Goal: Task Accomplishment & Management: Use online tool/utility

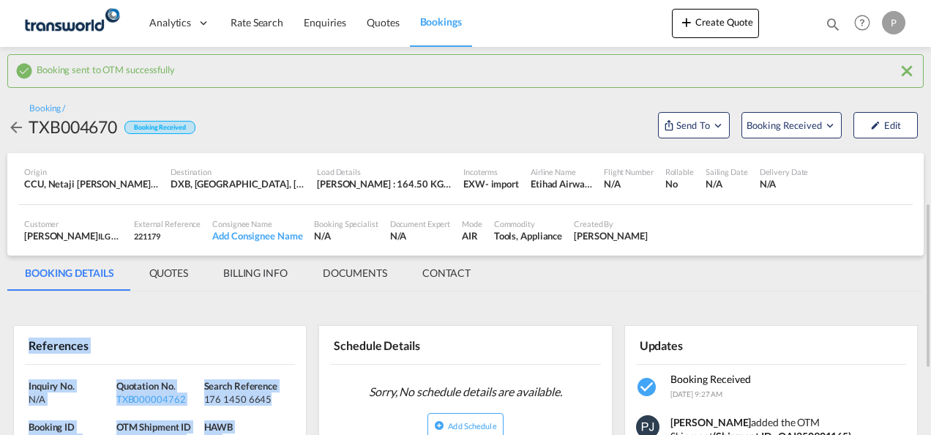
scroll to position [146, 0]
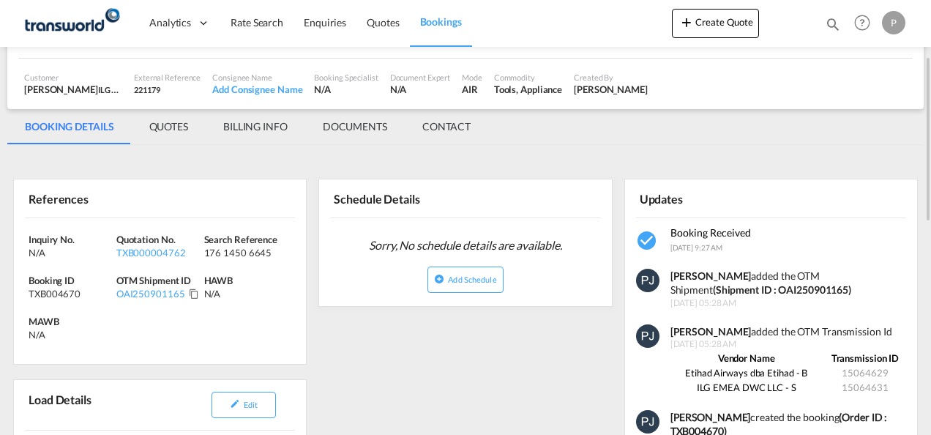
click at [833, 21] on md-icon "icon-magnify" at bounding box center [832, 24] width 16 height 16
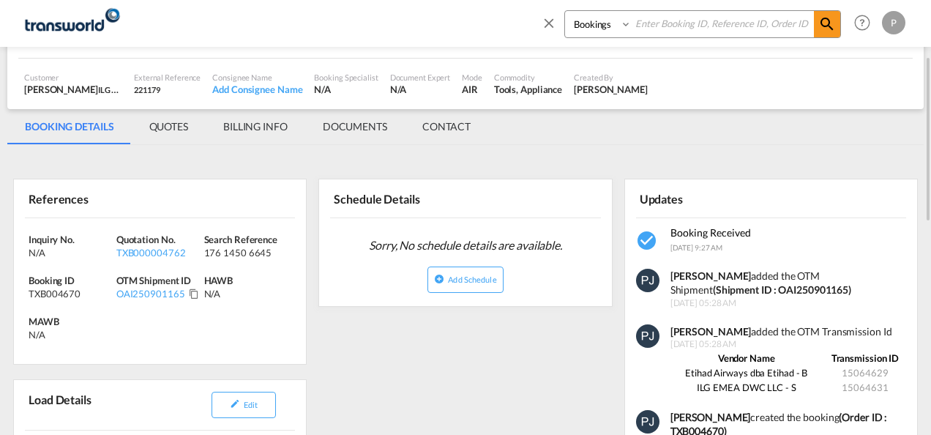
drag, startPoint x: 665, startPoint y: 27, endPoint x: 702, endPoint y: 26, distance: 37.3
click at [665, 27] on input at bounding box center [722, 24] width 182 height 26
paste input "TXB004520"
type input "TXB004520"
click at [830, 26] on md-icon "icon-magnify" at bounding box center [827, 24] width 18 height 18
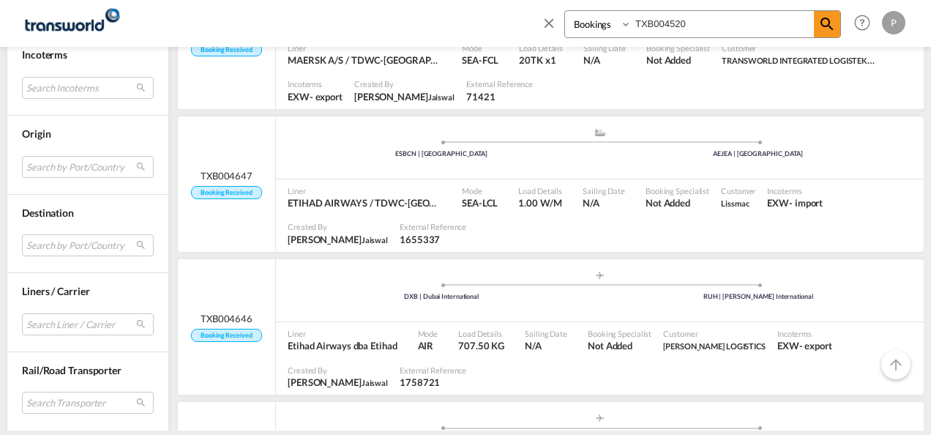
scroll to position [1244, 0]
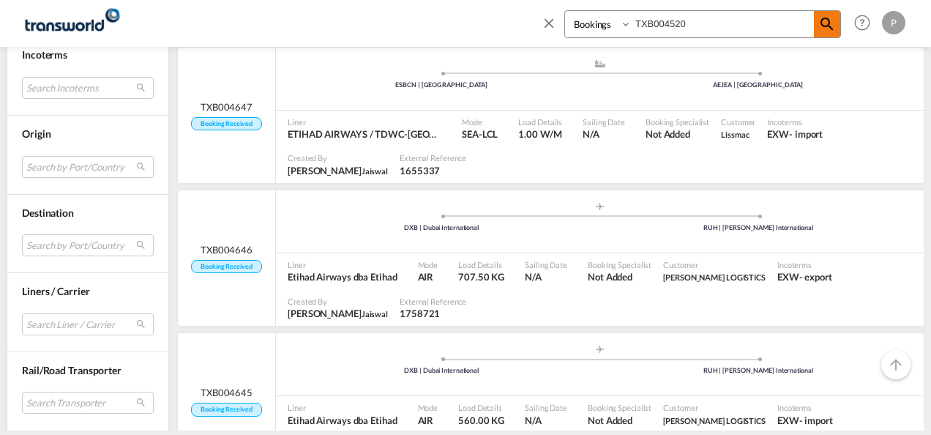
click at [829, 20] on md-icon "icon-magnify" at bounding box center [827, 24] width 18 height 18
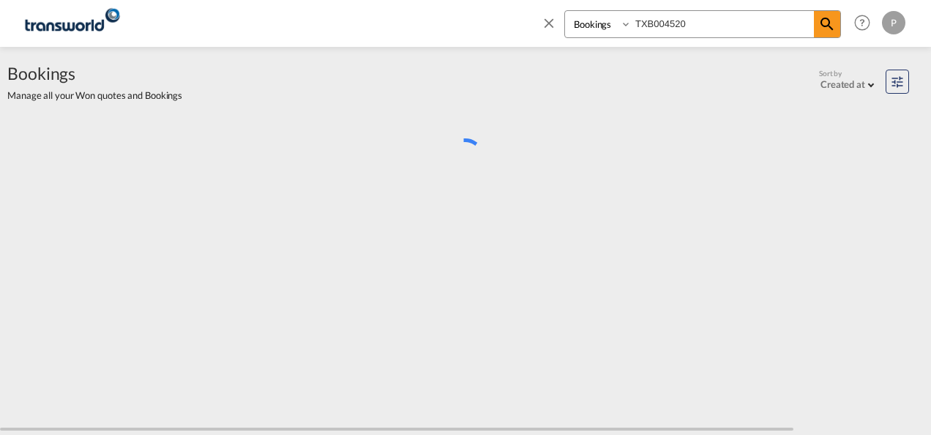
scroll to position [0, 0]
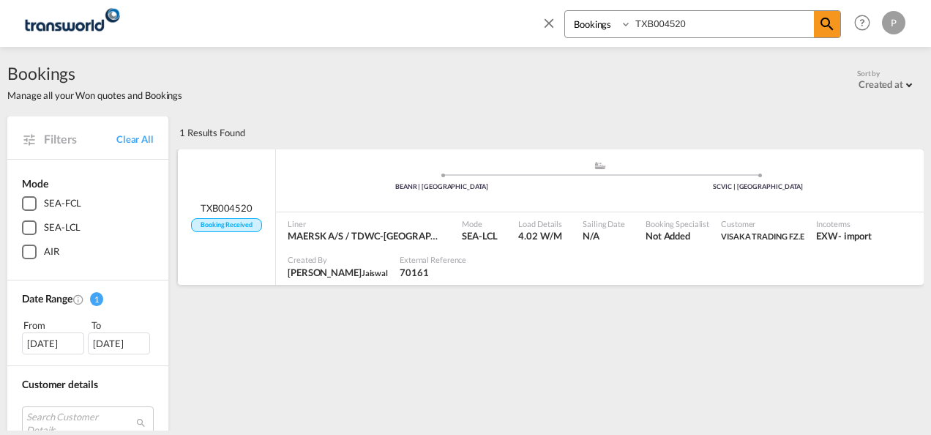
click at [367, 193] on div ".a{fill:#aaa8ad;} .a{fill:#aaa8ad;} BEANR | [GEOGRAPHIC_DATA] SCVIC | [GEOGRAPH…" at bounding box center [599, 182] width 647 height 44
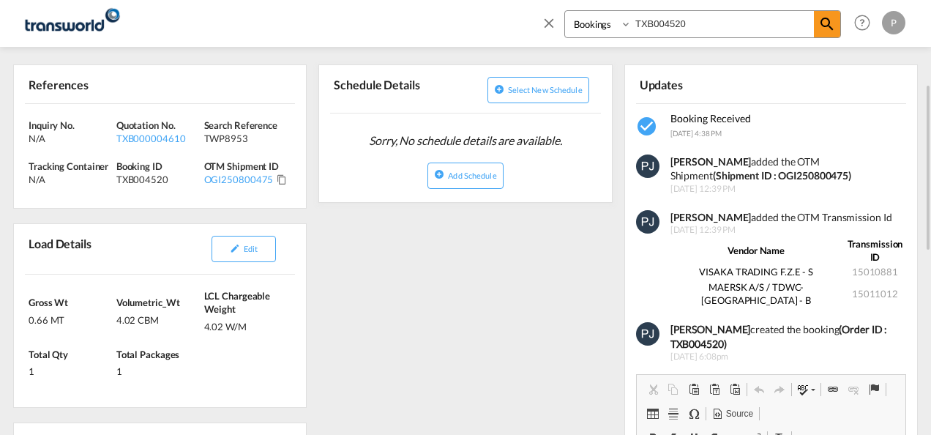
scroll to position [293, 0]
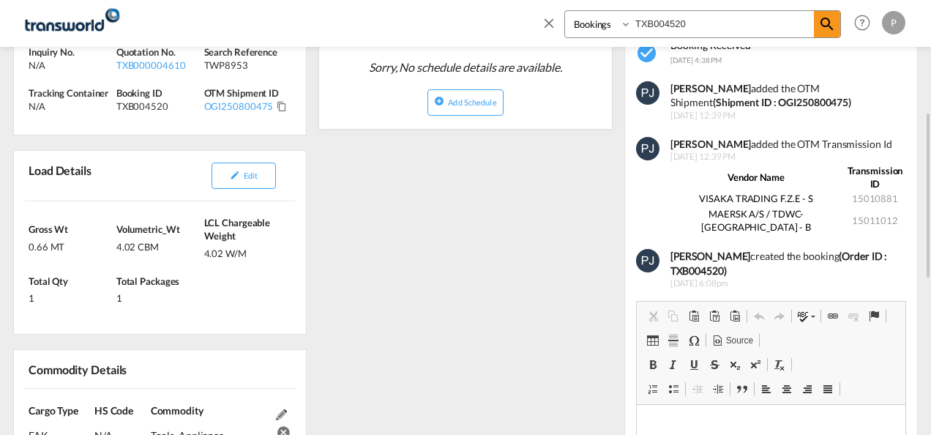
click at [757, 176] on th "Vendor Name" at bounding box center [756, 177] width 172 height 28
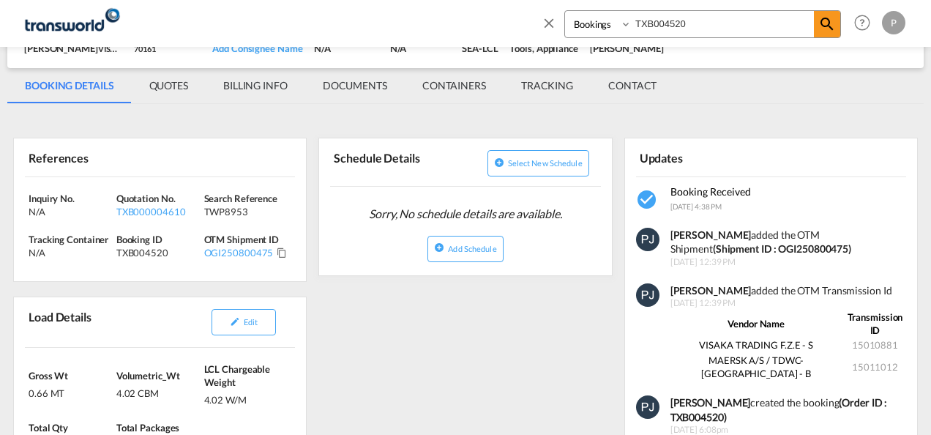
scroll to position [0, 0]
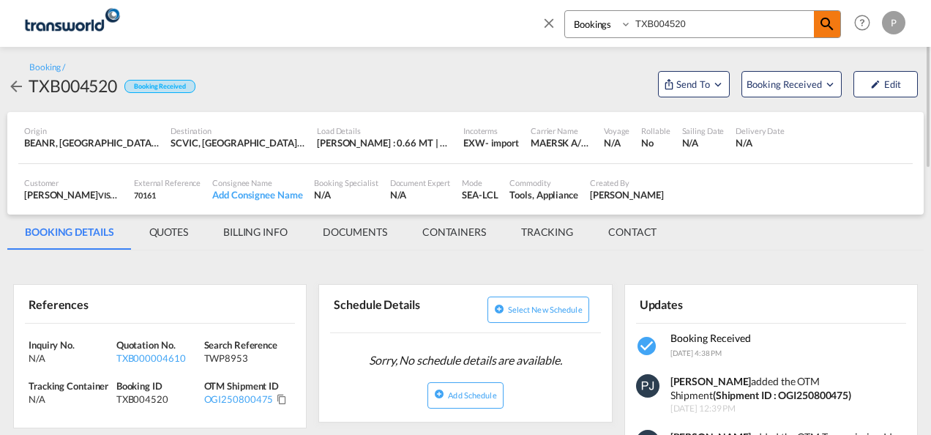
click at [821, 23] on md-icon "icon-magnify" at bounding box center [827, 24] width 18 height 18
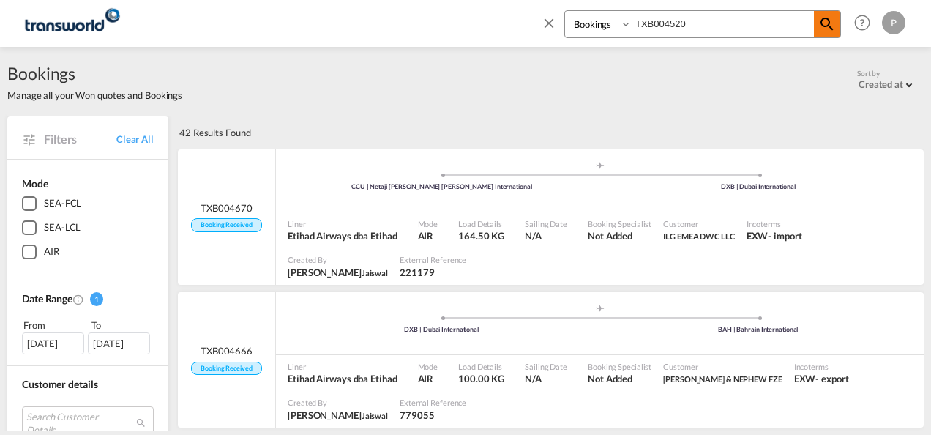
click at [831, 24] on md-icon "icon-magnify" at bounding box center [827, 24] width 18 height 18
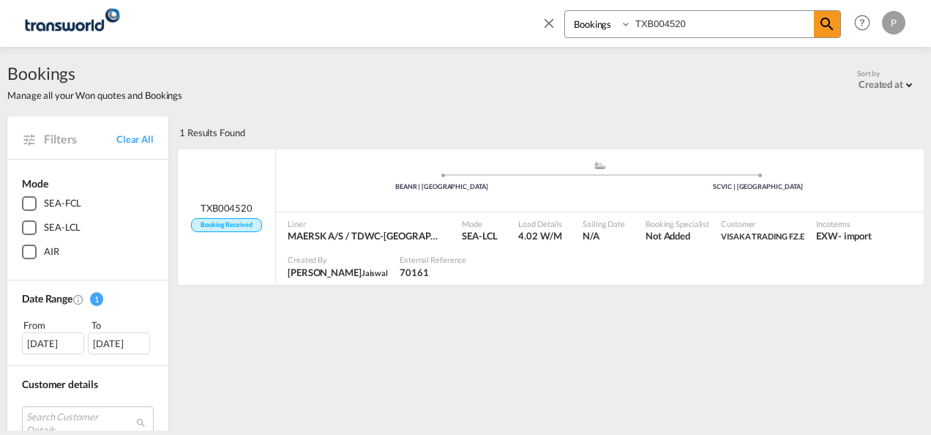
click at [552, 23] on md-icon "icon-close" at bounding box center [549, 23] width 16 height 16
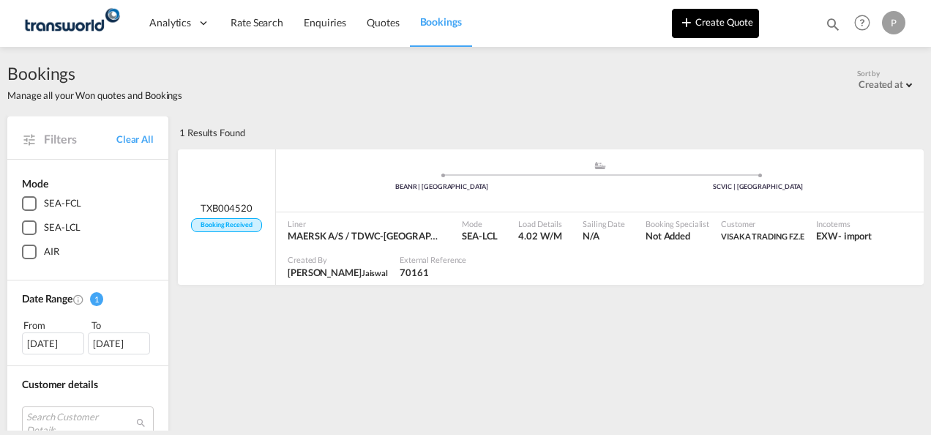
click at [723, 23] on button "Create Quote" at bounding box center [715, 23] width 87 height 29
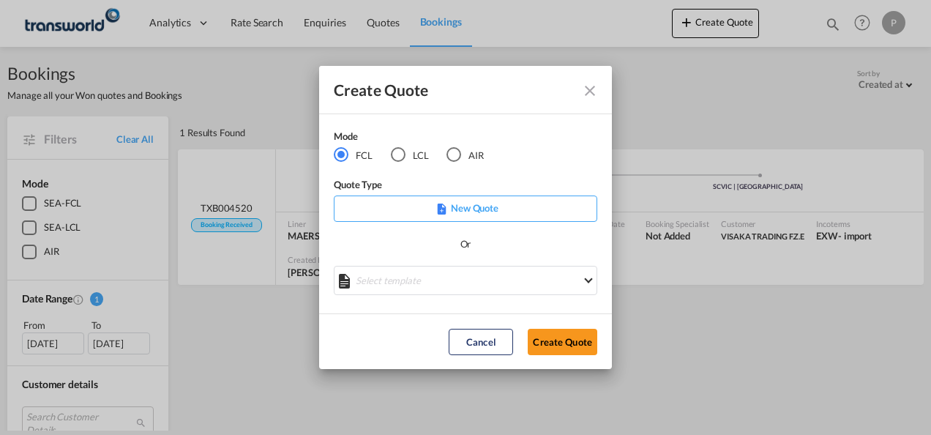
click at [397, 154] on div "LCL" at bounding box center [398, 154] width 15 height 15
click at [555, 345] on button "Create Quote" at bounding box center [561, 341] width 69 height 26
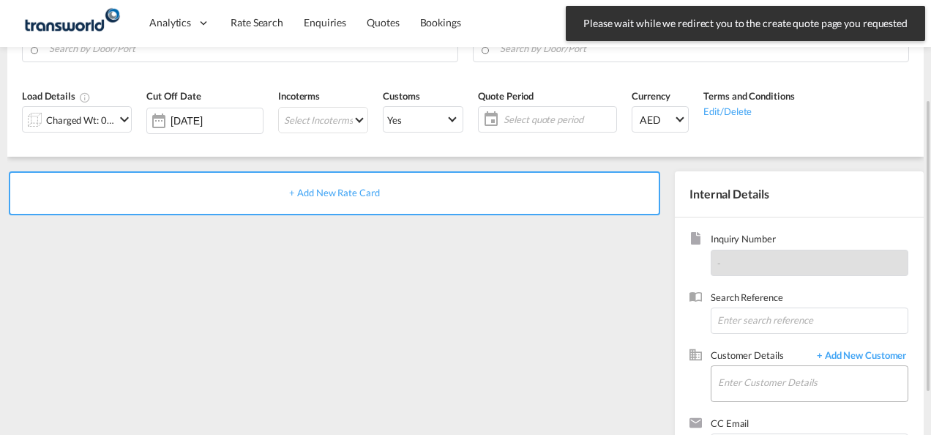
scroll to position [206, 0]
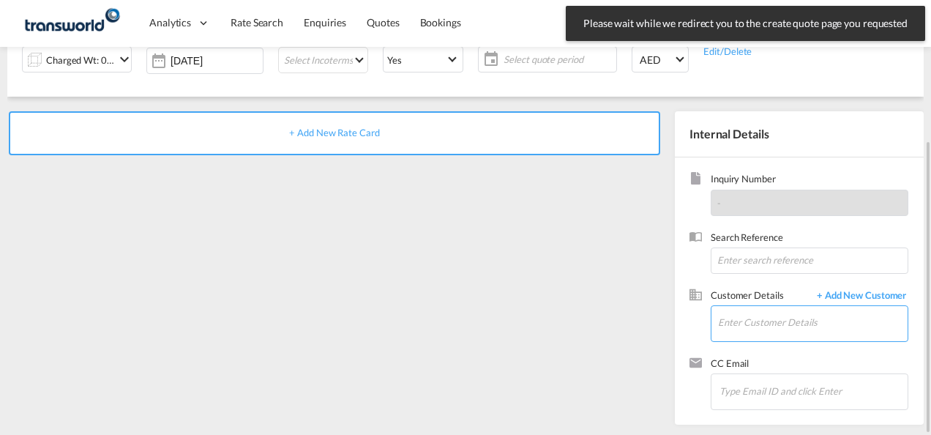
click at [735, 318] on input "Enter Customer Details" at bounding box center [812, 322] width 189 height 33
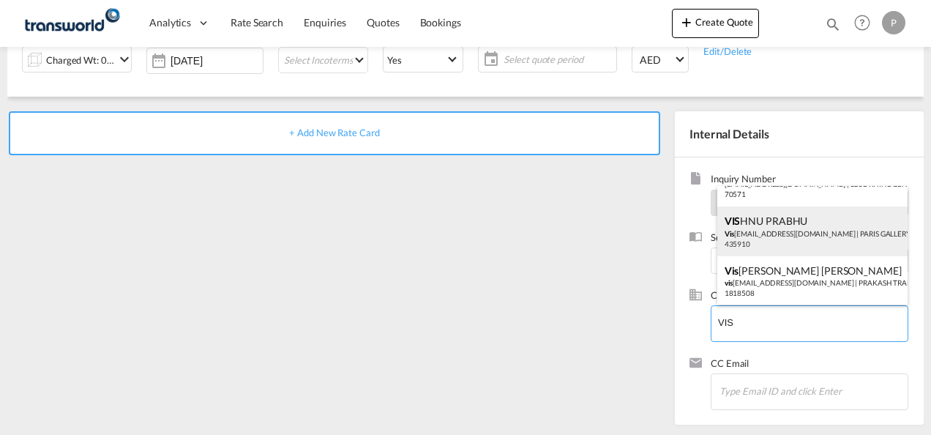
scroll to position [0, 0]
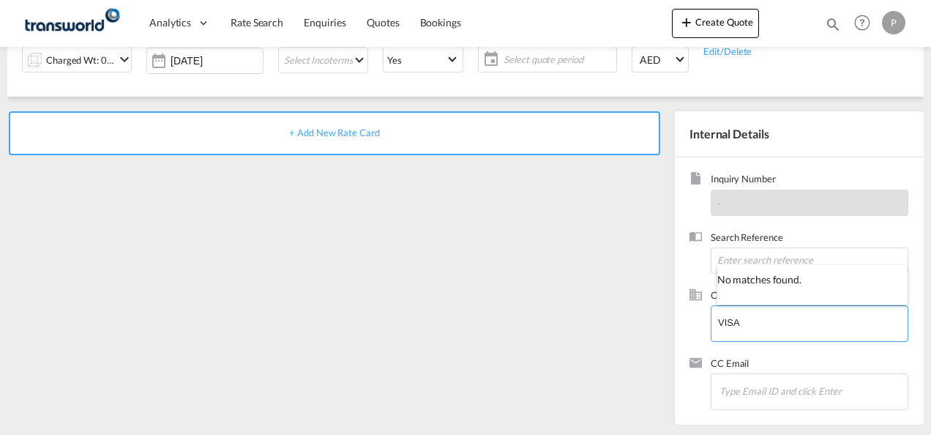
type input "VISA"
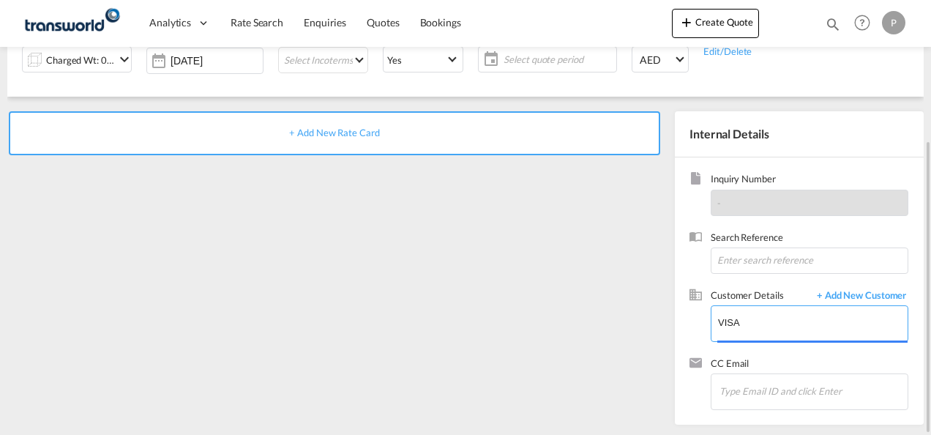
drag, startPoint x: 759, startPoint y: 323, endPoint x: 667, endPoint y: 316, distance: 91.7
click at [667, 316] on internal-details "Internal Details Inquiry Number - Search Reference Customer Details + Add New C…" at bounding box center [795, 267] width 256 height 313
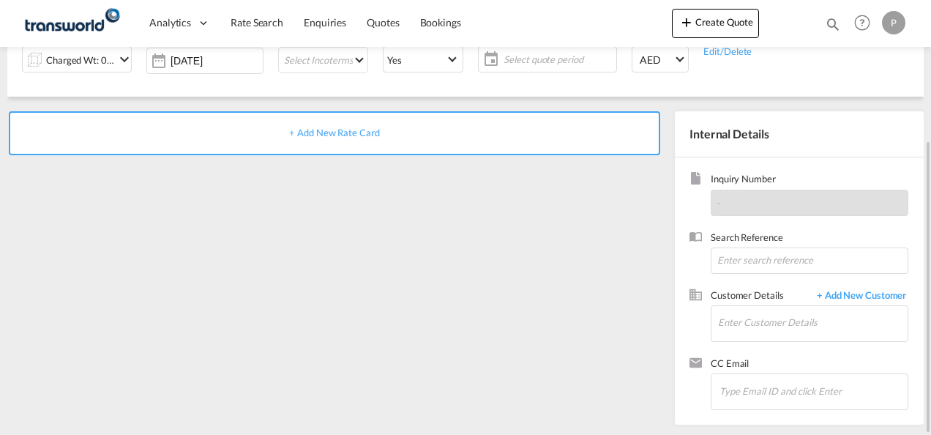
click at [659, 220] on div "+ Add New Rate Card" at bounding box center [337, 264] width 660 height 306
click at [850, 296] on span "+ Add New Customer" at bounding box center [858, 296] width 99 height 17
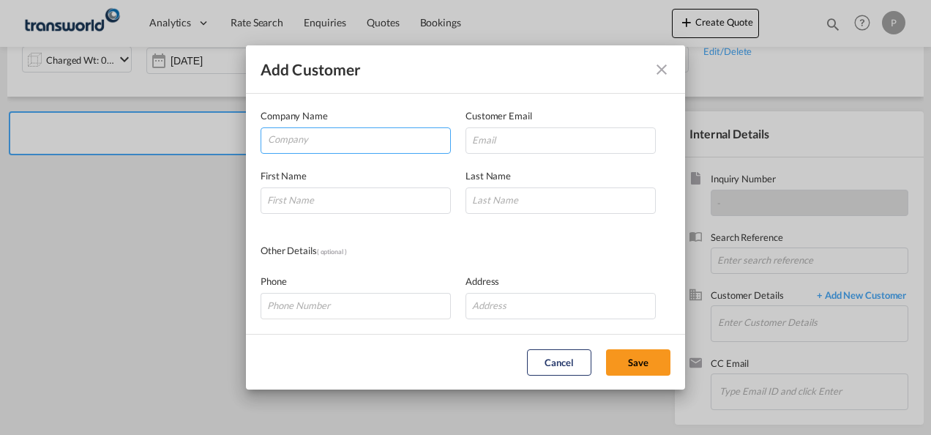
click at [299, 135] on input "Company" at bounding box center [359, 139] width 182 height 22
click at [315, 143] on input "VIS" at bounding box center [359, 139] width 182 height 22
type input "V"
click at [529, 253] on div "Other Details ( optional )" at bounding box center [465, 251] width 410 height 16
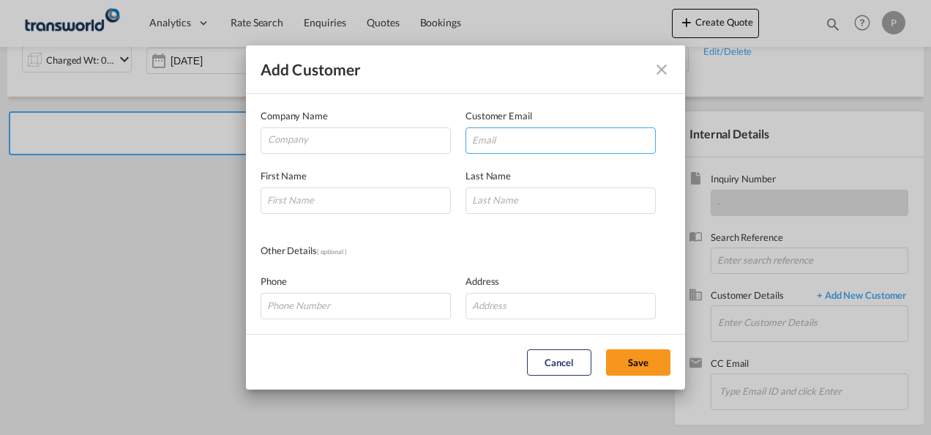
click at [486, 140] on input "Add Customer Company ..." at bounding box center [560, 140] width 190 height 26
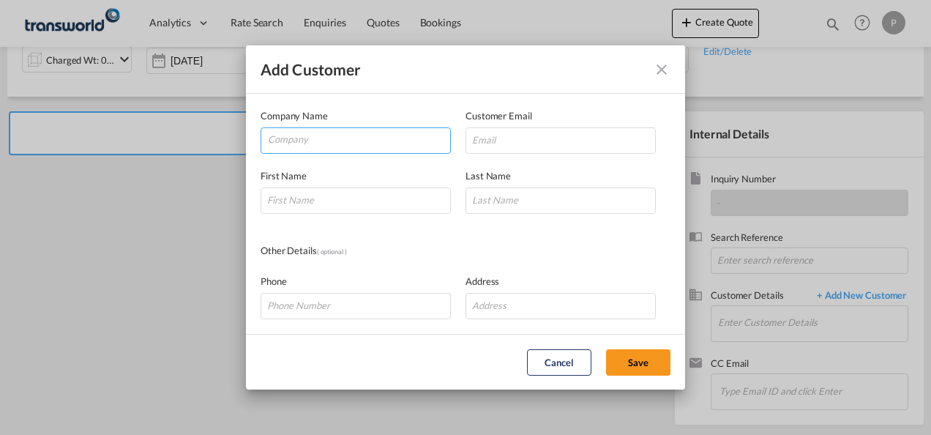
click at [328, 143] on input "Company" at bounding box center [359, 139] width 182 height 22
type input "T"
click at [664, 66] on md-icon "icon-close" at bounding box center [662, 70] width 18 height 18
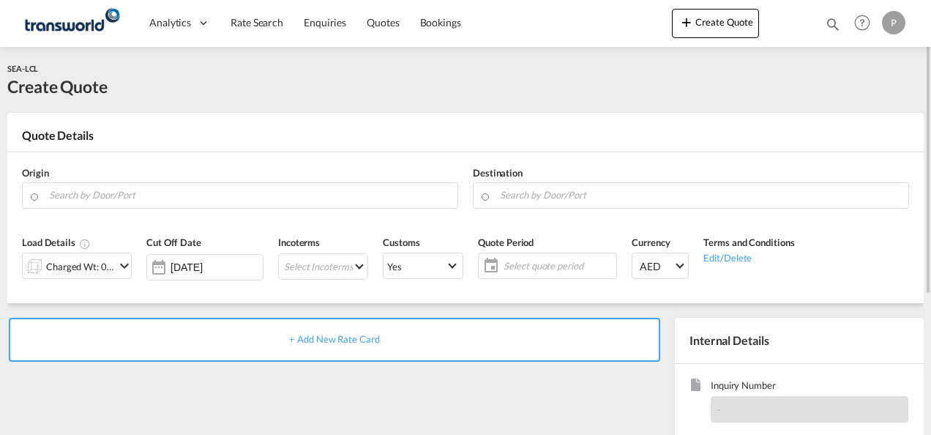
click at [831, 22] on md-icon "icon-magnify" at bounding box center [832, 24] width 16 height 16
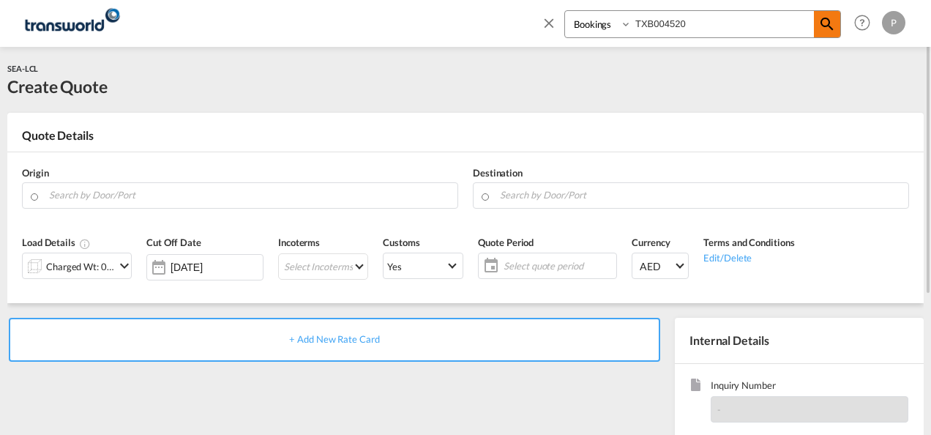
click at [830, 27] on md-icon "icon-magnify" at bounding box center [827, 24] width 18 height 18
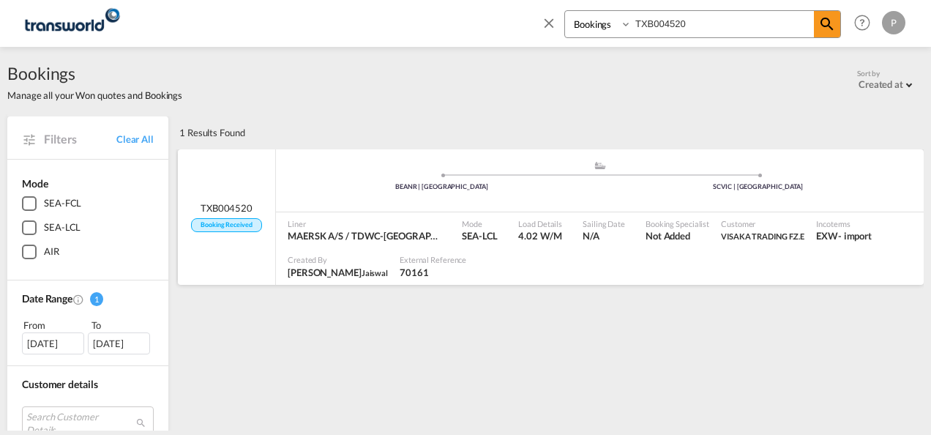
click at [386, 230] on span "MAERSK A/S / TDWC-[GEOGRAPHIC_DATA]" at bounding box center [365, 235] width 154 height 13
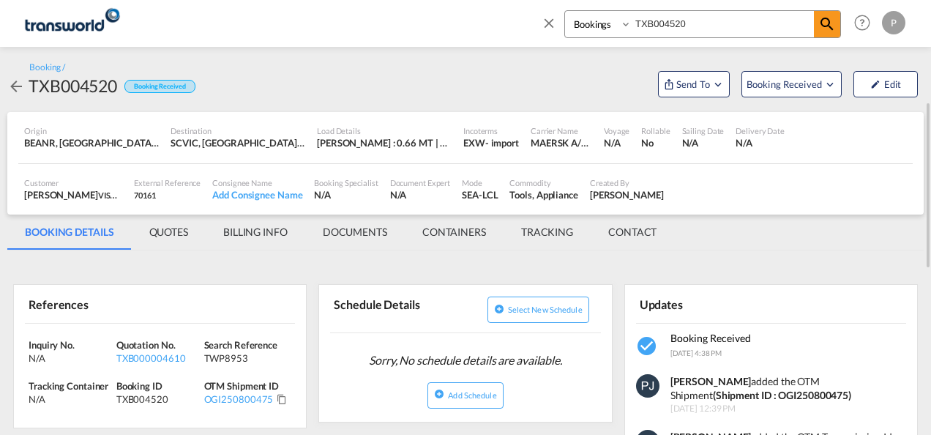
scroll to position [73, 0]
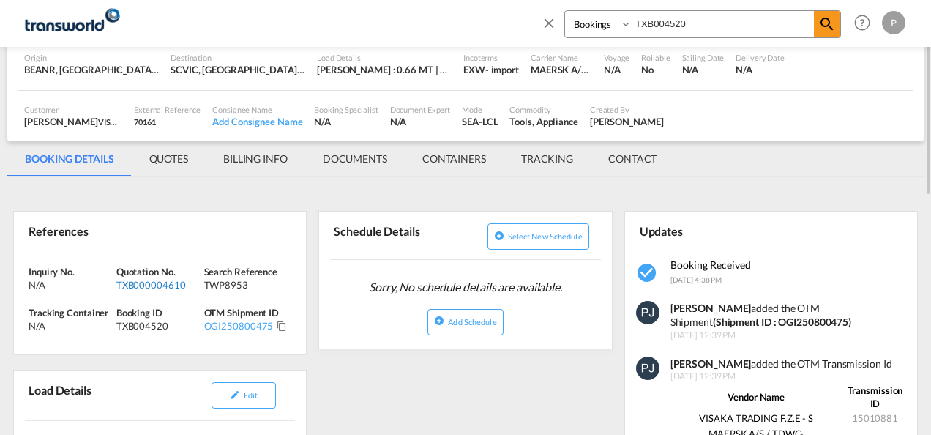
click at [161, 282] on div "TXB000004610" at bounding box center [158, 284] width 84 height 13
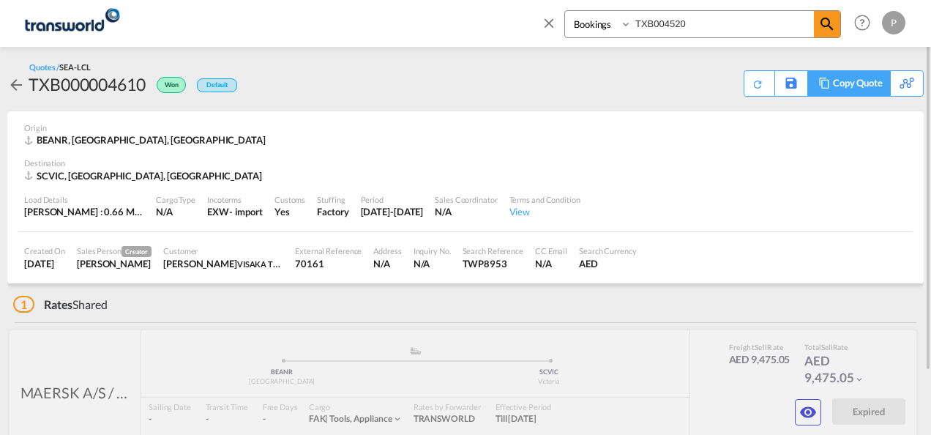
click at [875, 79] on div "Copy Quote" at bounding box center [858, 83] width 50 height 25
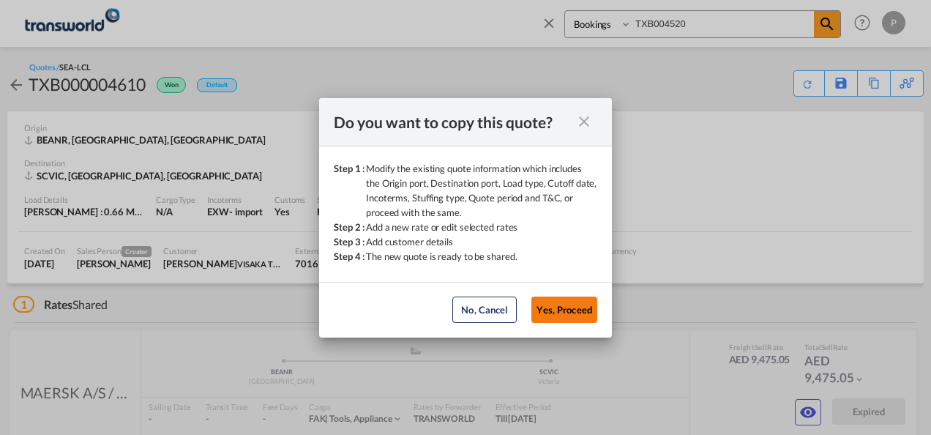
click at [568, 304] on button "Yes, Proceed" at bounding box center [564, 309] width 66 height 26
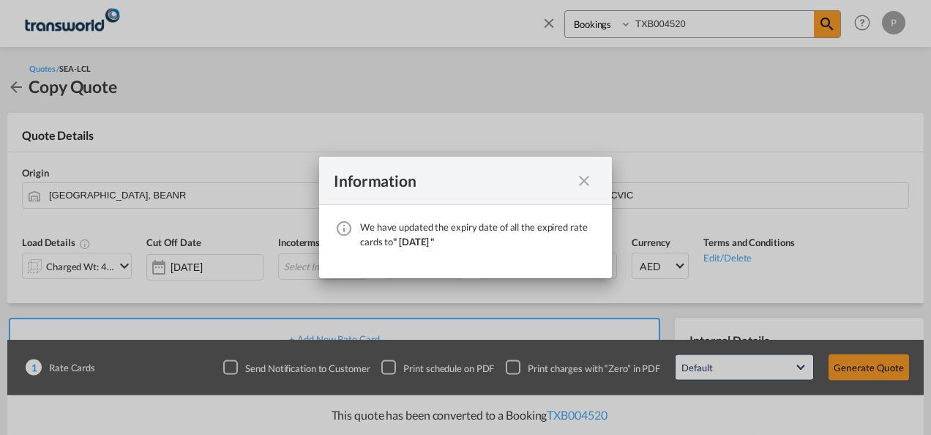
click at [584, 181] on md-icon "icon-close fg-AAA8AD cursor" at bounding box center [584, 181] width 18 height 18
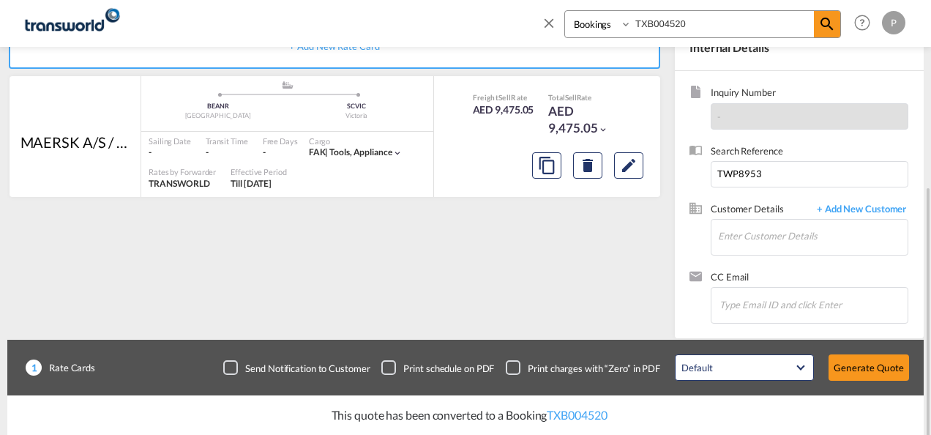
scroll to position [301, 0]
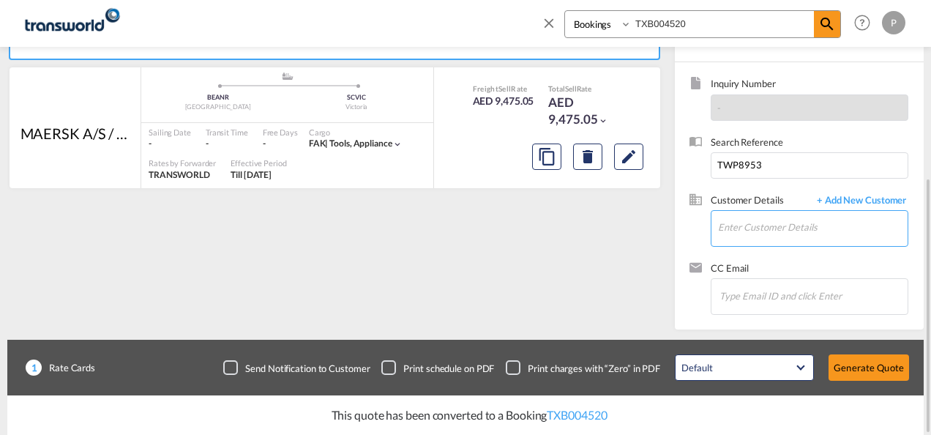
click at [753, 223] on input "Enter Customer Details" at bounding box center [812, 227] width 189 height 33
click at [748, 226] on body "Analytics Dashboard Rate Search Enquiries Quotes Bookings Bookings Quotes Enqui…" at bounding box center [465, 217] width 931 height 435
type input "VISAKA TRADING"
click at [817, 230] on input "VISAKA TRADING" at bounding box center [812, 227] width 189 height 33
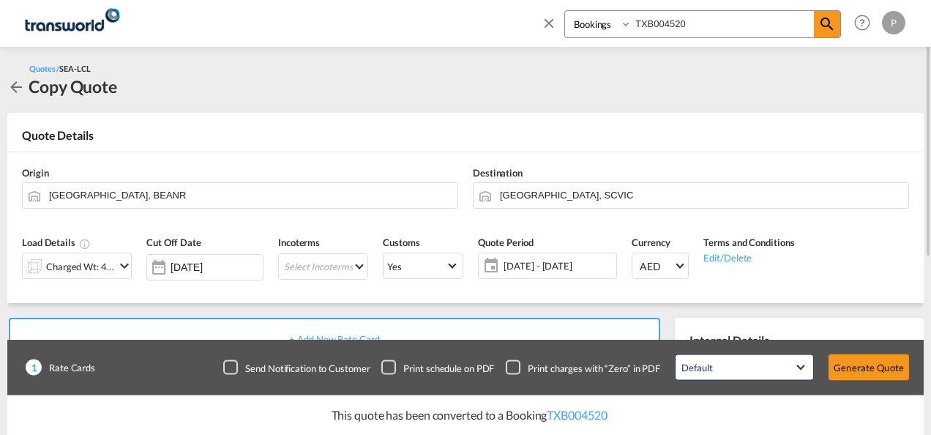
click at [699, 25] on input "TXB004520" at bounding box center [722, 24] width 182 height 26
click at [818, 25] on md-icon "icon-magnify" at bounding box center [827, 24] width 18 height 18
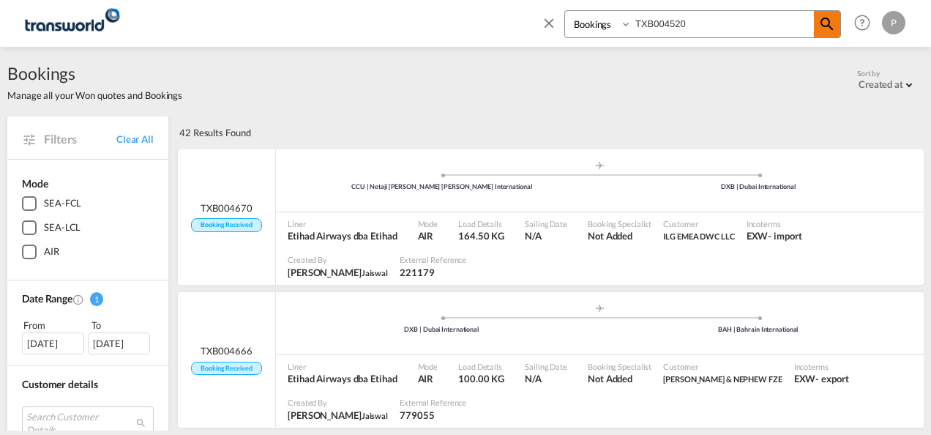
click at [825, 29] on md-icon "icon-magnify" at bounding box center [827, 24] width 18 height 18
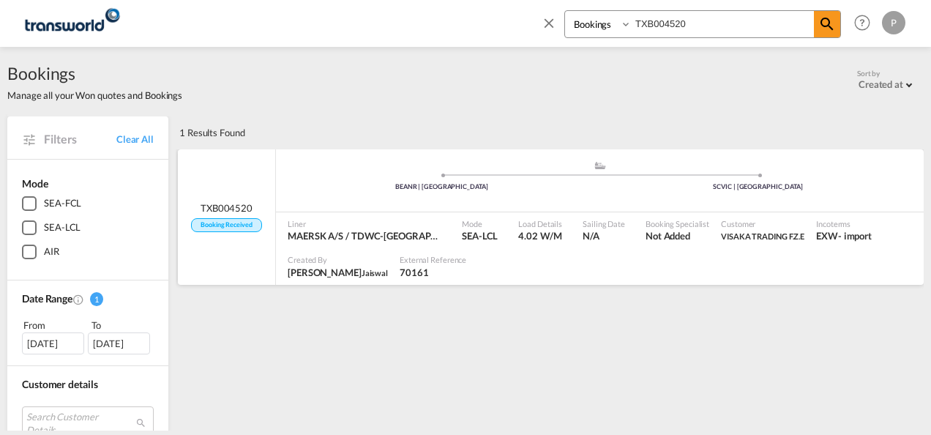
click at [500, 256] on div at bounding box center [695, 266] width 446 height 37
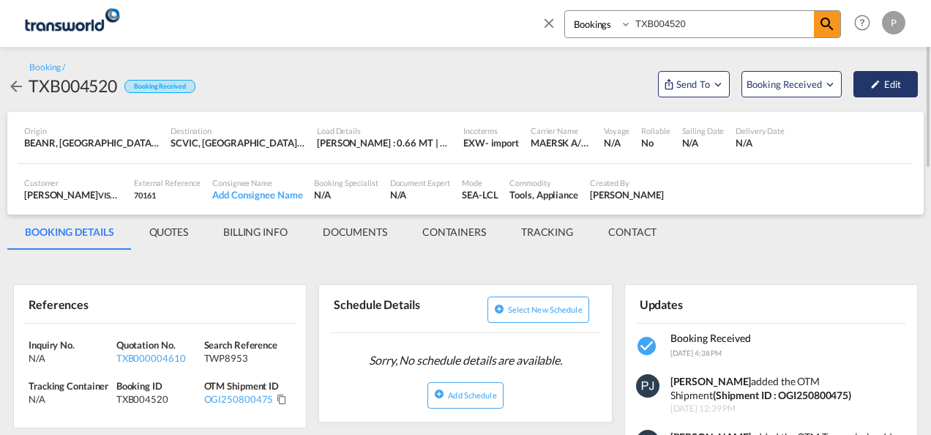
click at [892, 83] on button "Edit" at bounding box center [885, 84] width 64 height 26
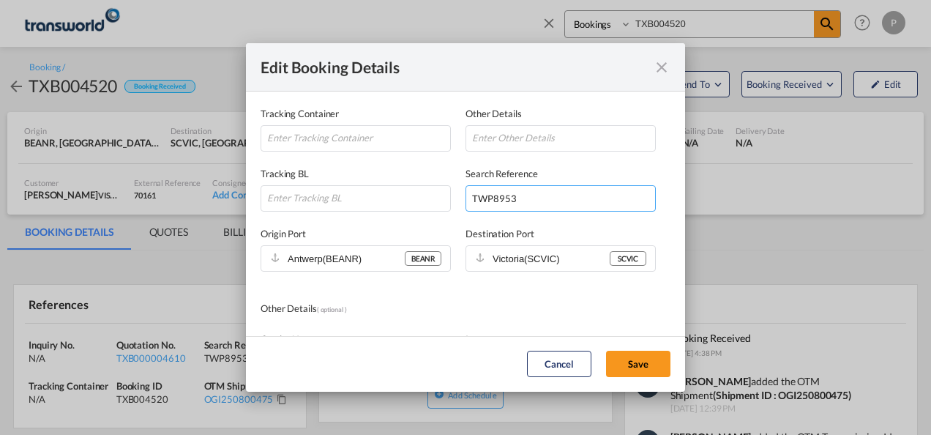
click at [498, 200] on input "TWP8953" at bounding box center [560, 198] width 190 height 26
click at [559, 364] on button "Cancel" at bounding box center [559, 363] width 64 height 26
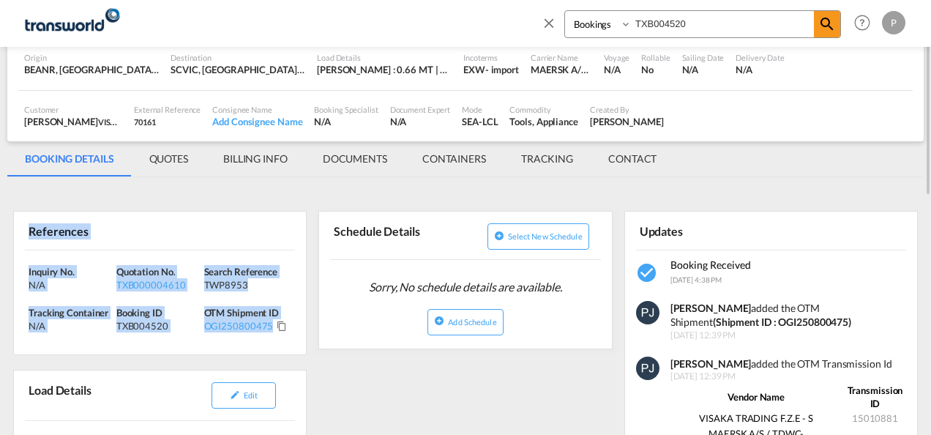
drag, startPoint x: 29, startPoint y: 230, endPoint x: 271, endPoint y: 323, distance: 259.1
click at [271, 323] on div "References Inquiry No. N/A Quotation No. TXB000004610 Search Reference TWP8953 …" at bounding box center [159, 283] width 293 height 144
copy div "References Inquiry No. N/A Quotation No. TXB000004610 Search Reference TWP8953 …"
